Goal: Transaction & Acquisition: Purchase product/service

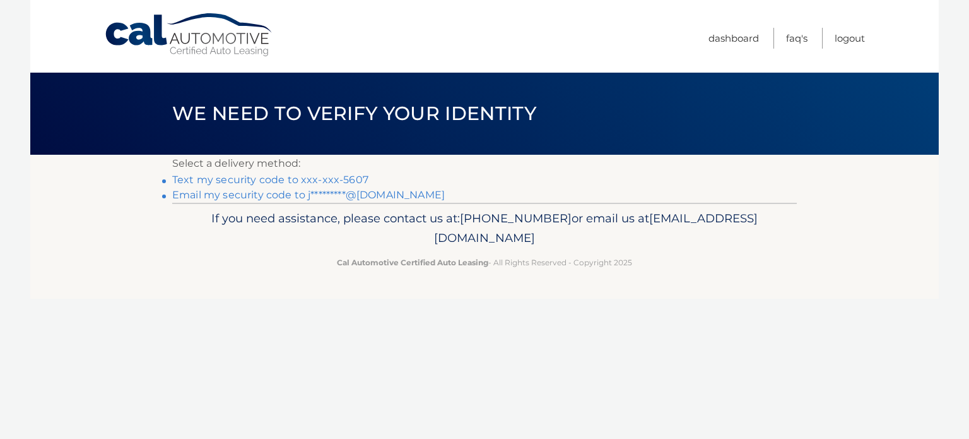
click at [292, 191] on link "Email my security code to j*********@gmail.com" at bounding box center [308, 195] width 273 height 12
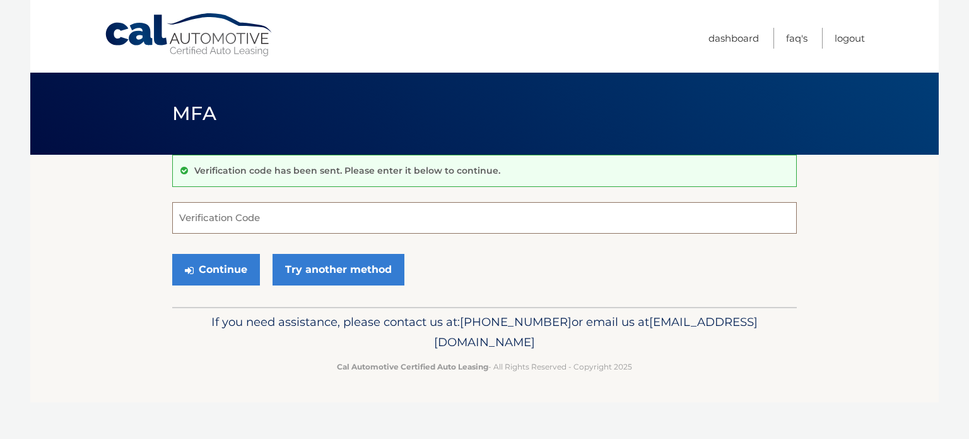
click at [252, 219] on input "Verification Code" at bounding box center [484, 218] width 625 height 32
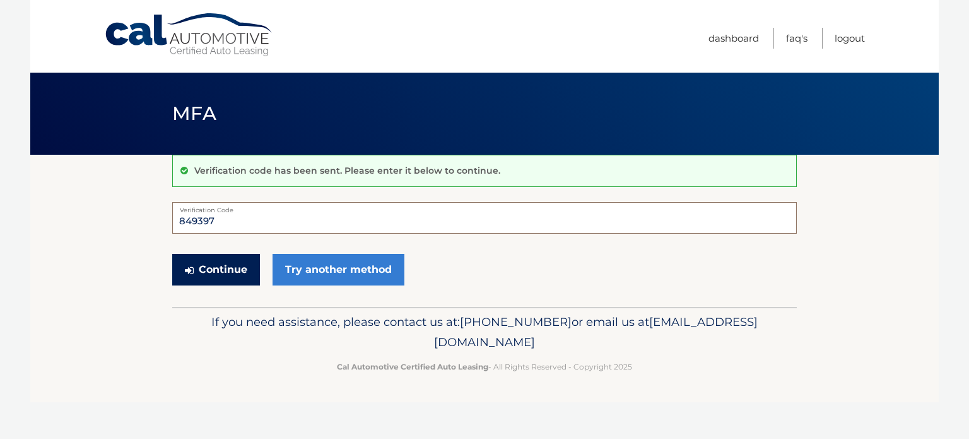
type input "849397"
click at [228, 276] on button "Continue" at bounding box center [216, 270] width 88 height 32
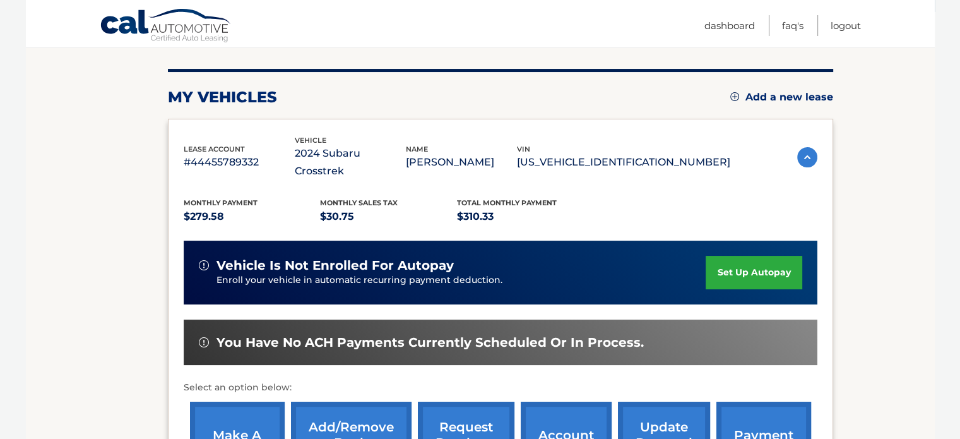
scroll to position [177, 0]
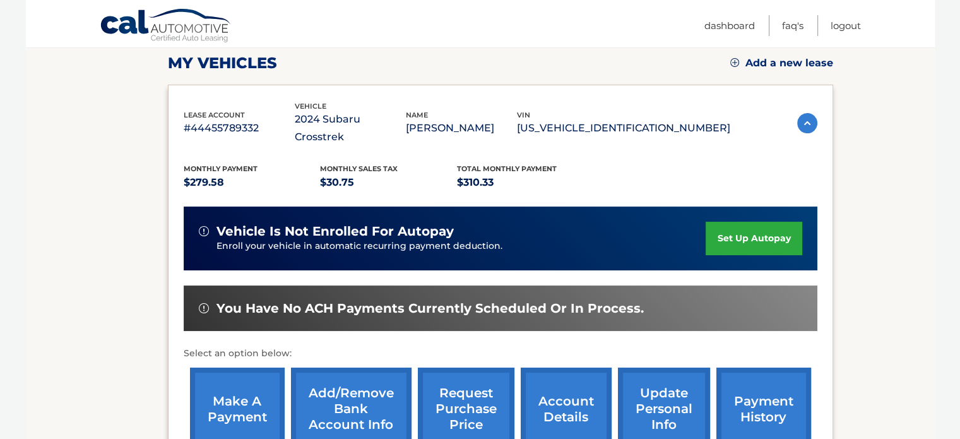
click at [240, 373] on link "make a payment" at bounding box center [237, 408] width 95 height 83
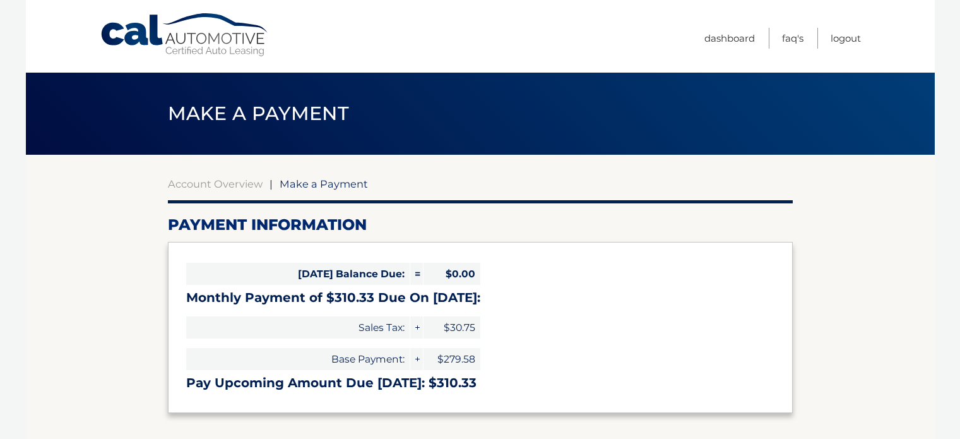
select select "OTNkOGExMTctNzM5My00MTczLTg4MmQtNTdjYzBmNmQ5ZDRh"
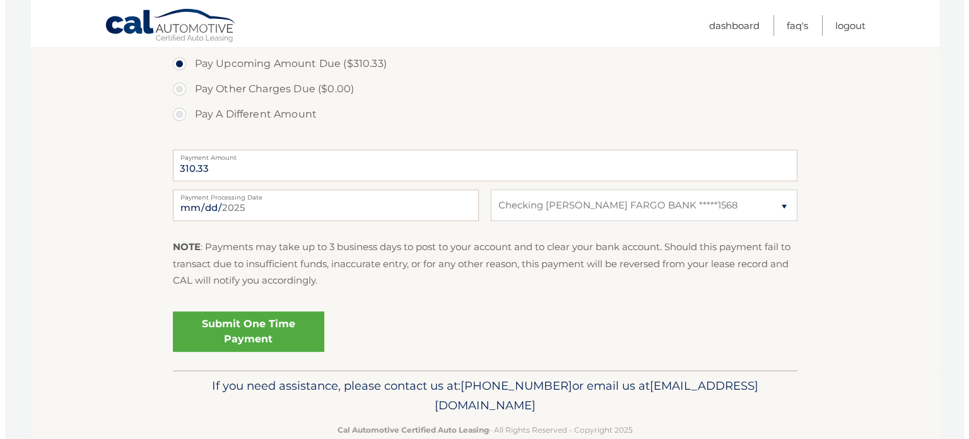
scroll to position [437, 0]
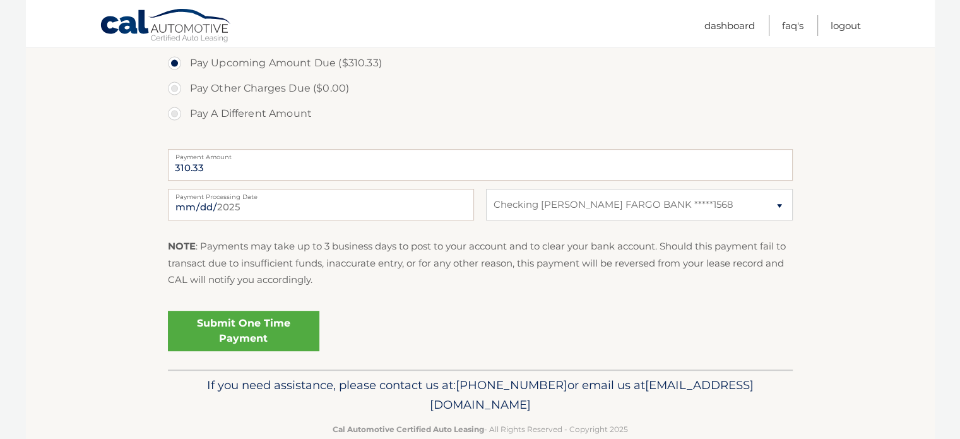
click at [273, 338] on link "Submit One Time Payment" at bounding box center [243, 330] width 151 height 40
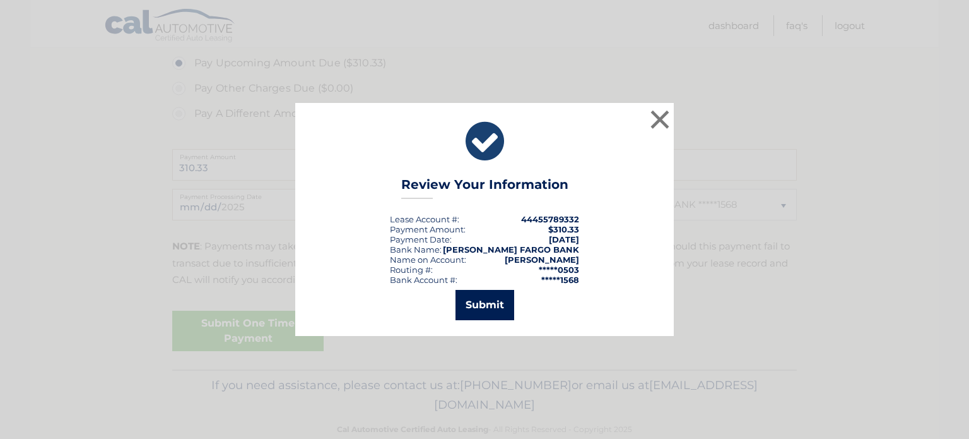
click at [477, 307] on button "Submit" at bounding box center [485, 305] width 59 height 30
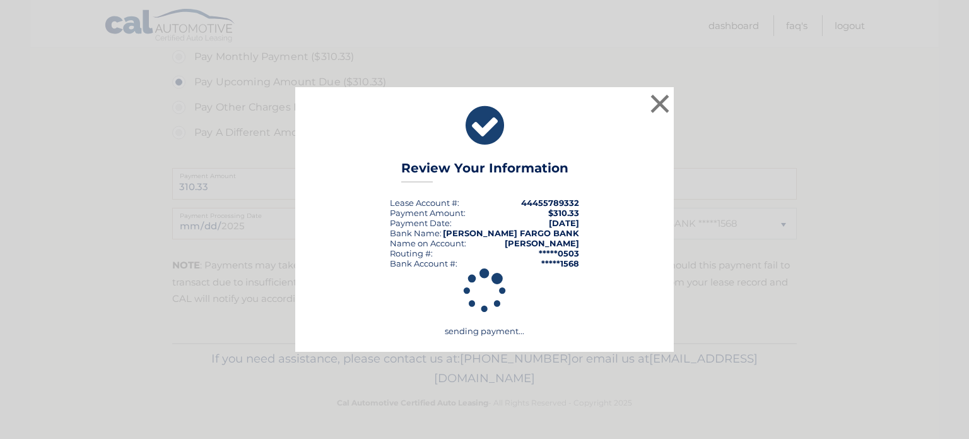
scroll to position [416, 0]
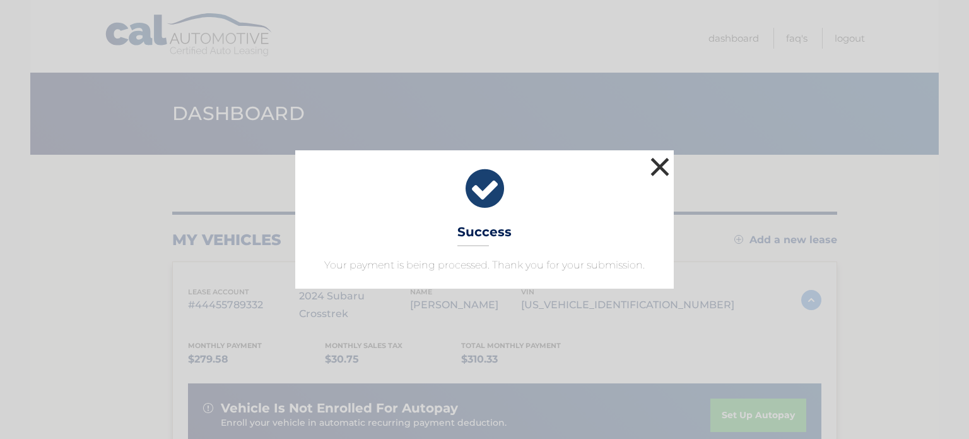
click at [663, 172] on button "×" at bounding box center [659, 166] width 25 height 25
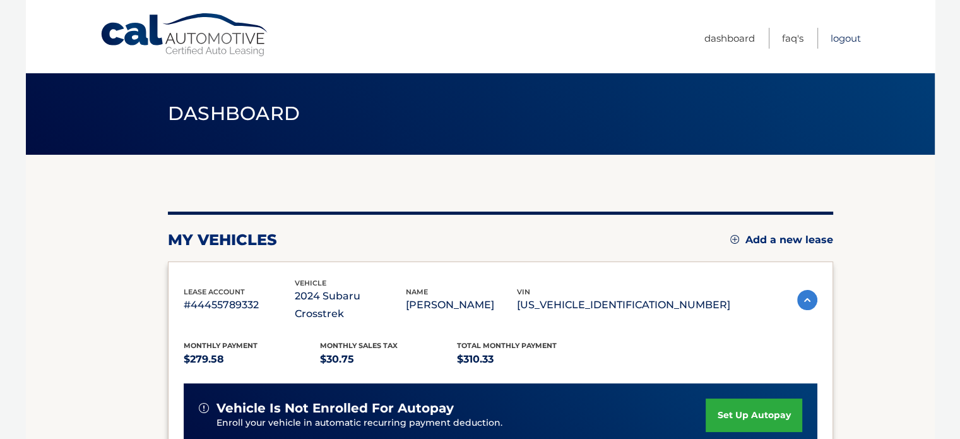
click at [852, 40] on link "Logout" at bounding box center [845, 38] width 30 height 21
